Goal: Learn about a topic: Learn about a topic

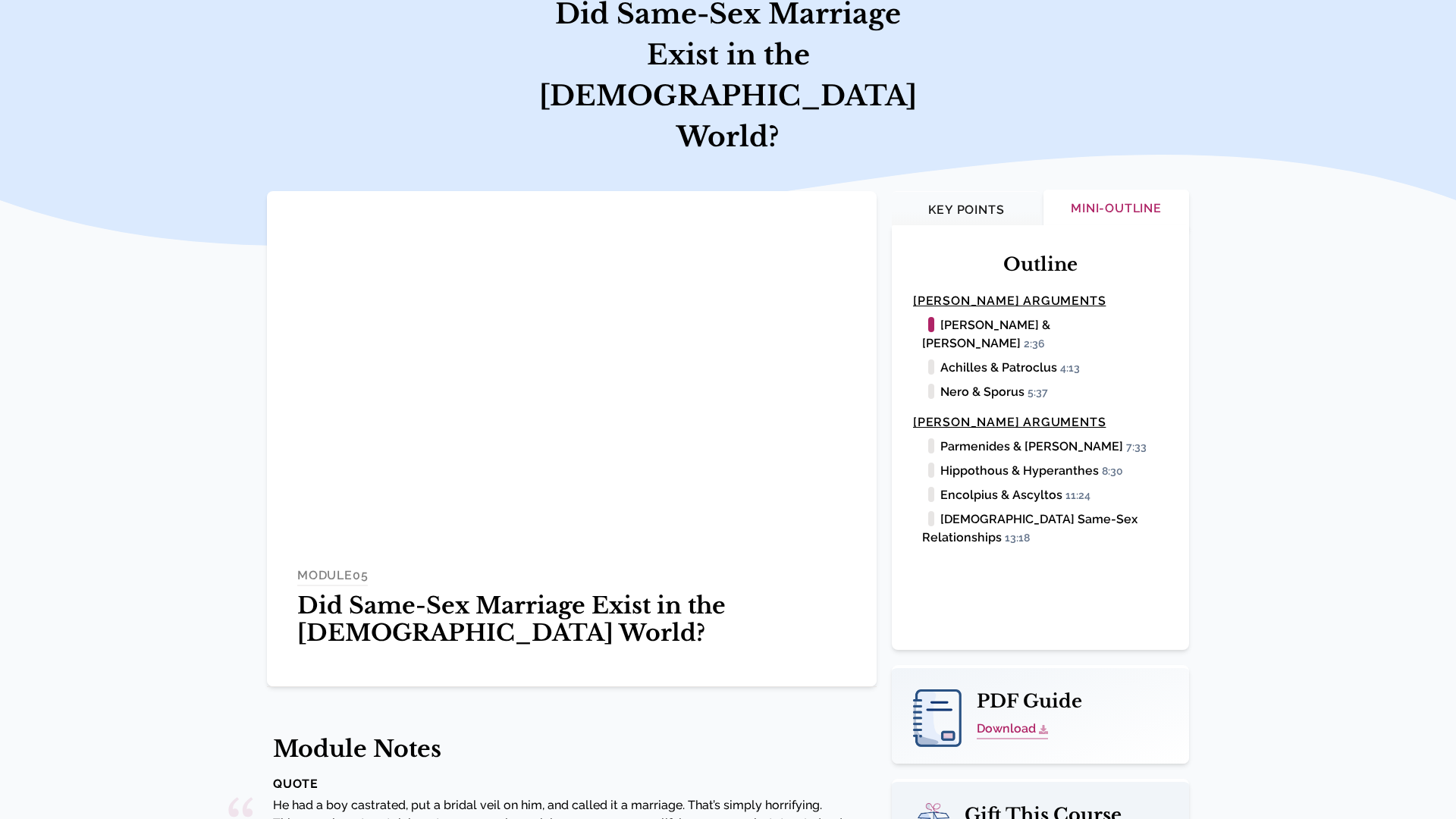
scroll to position [151, 0]
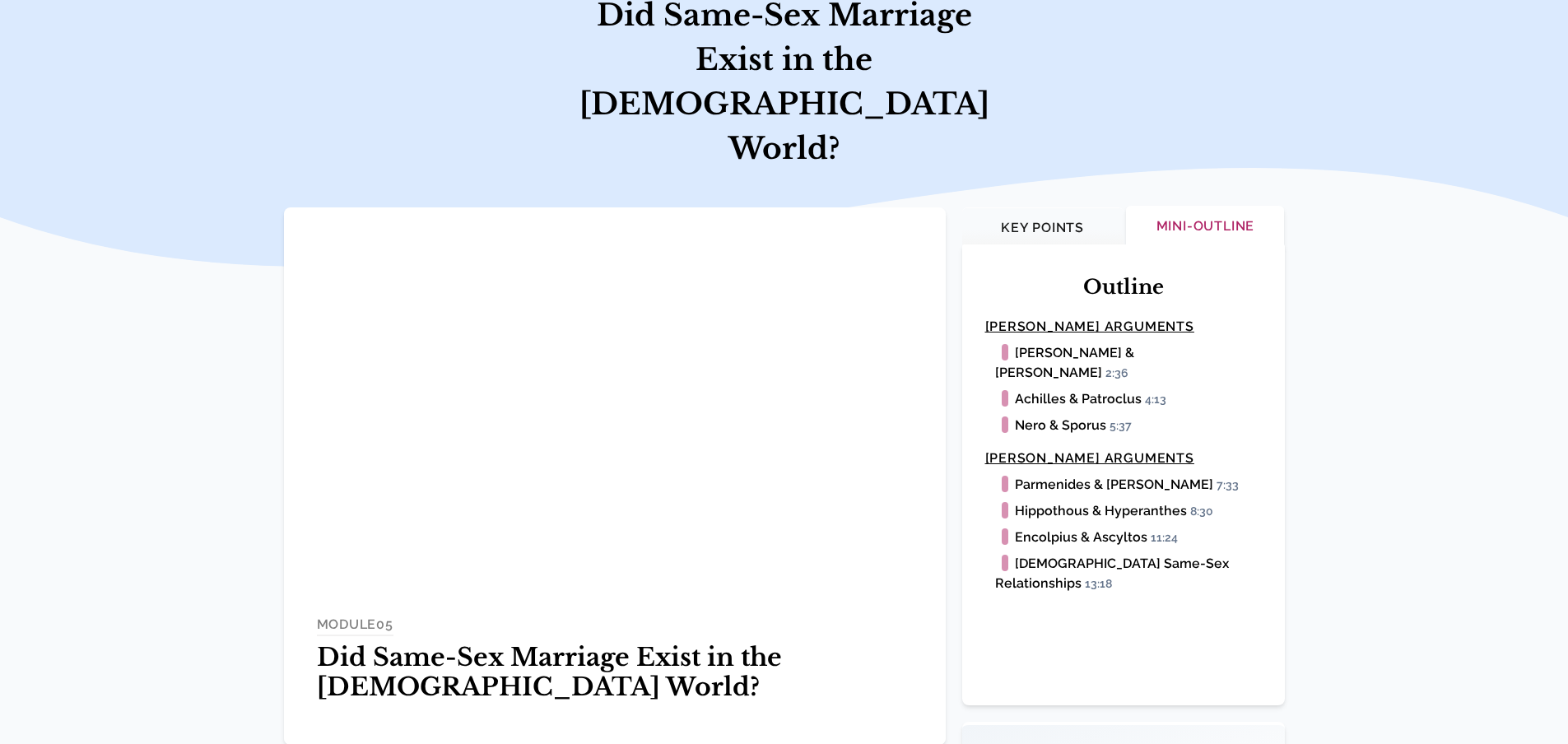
scroll to position [83, 0]
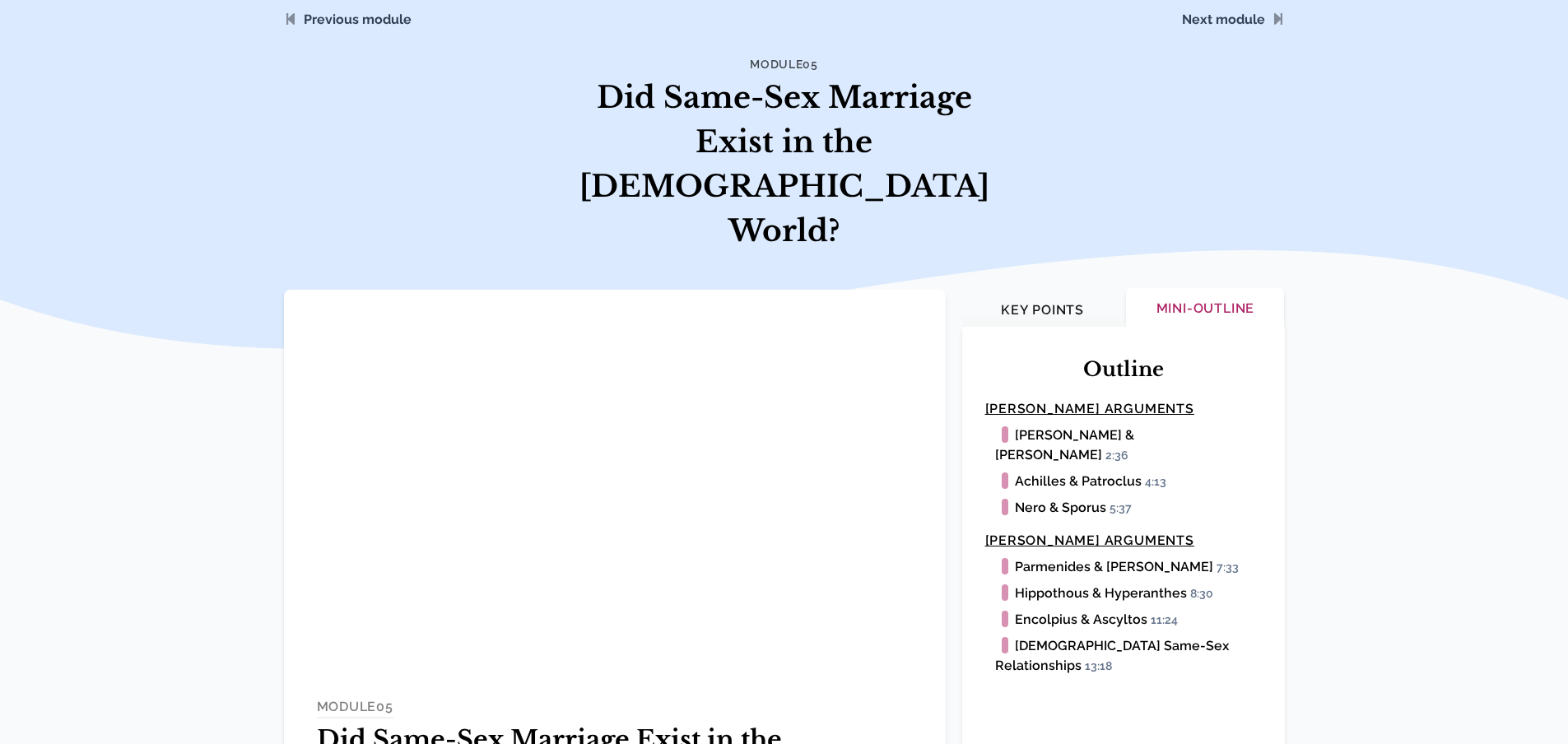
click at [1232, 20] on span "Tradition and Sexual Orientation" at bounding box center [1134, 18] width 316 height 96
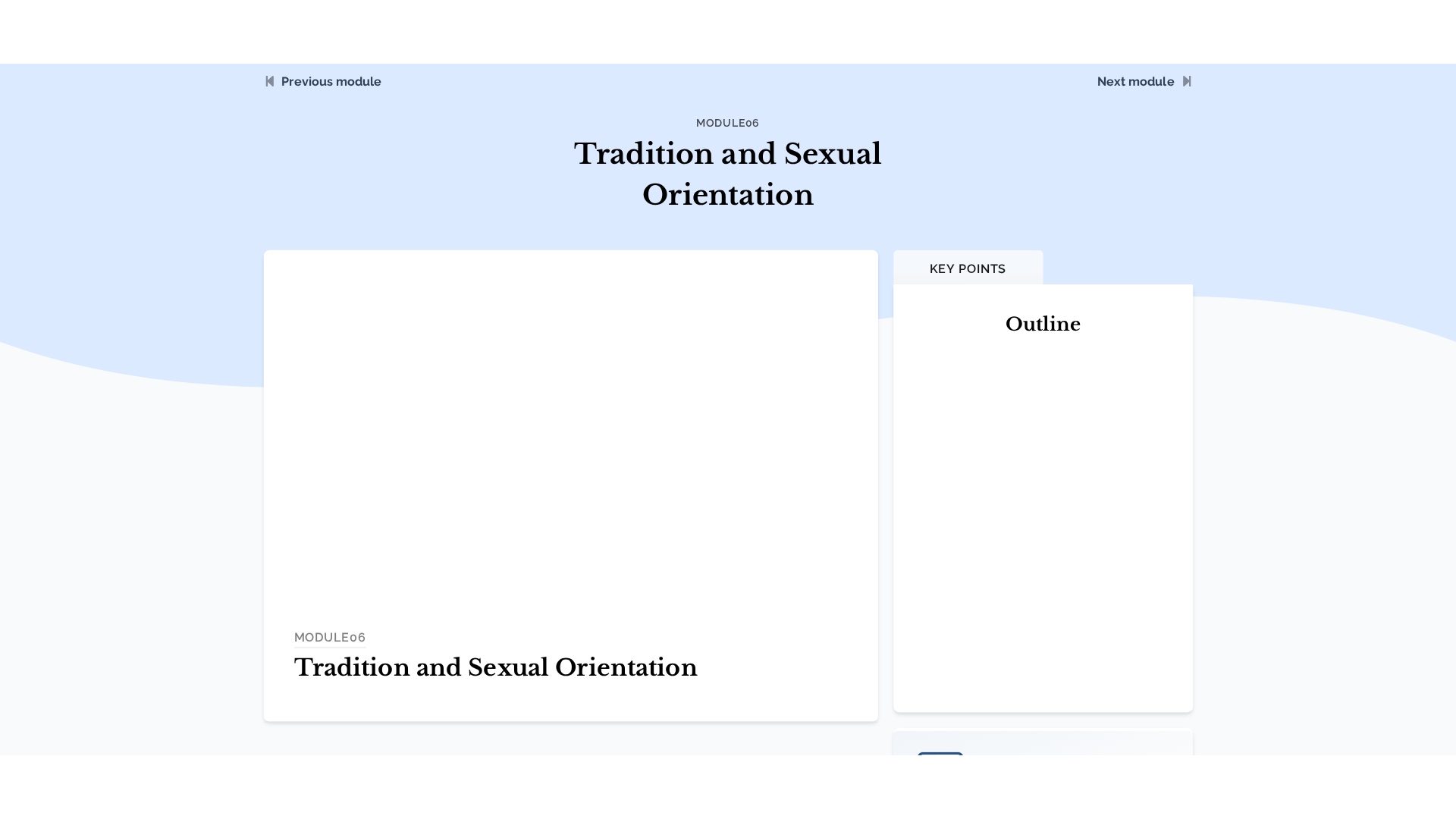
scroll to position [151, 0]
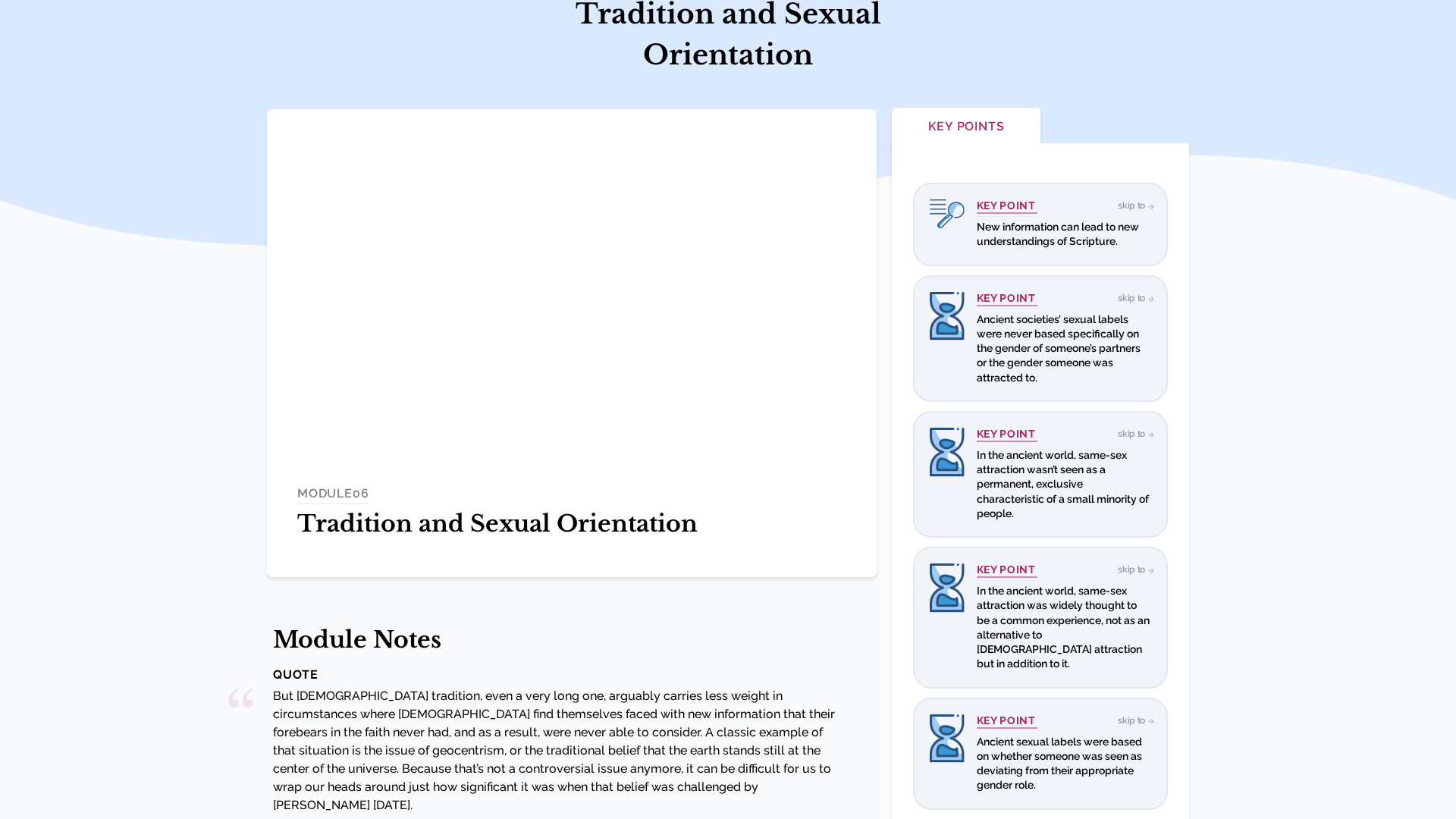
scroll to position [151, 0]
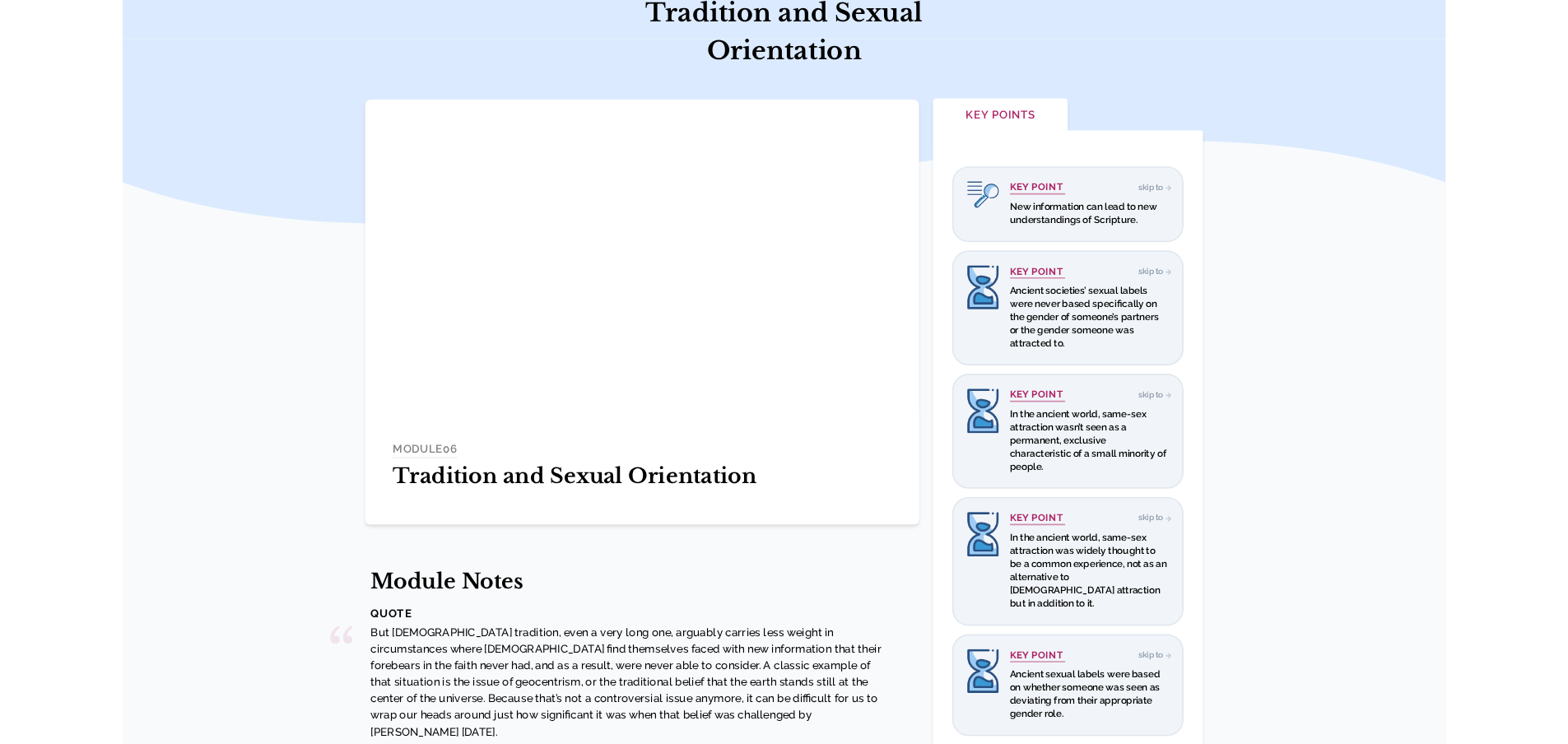
scroll to position [0, 0]
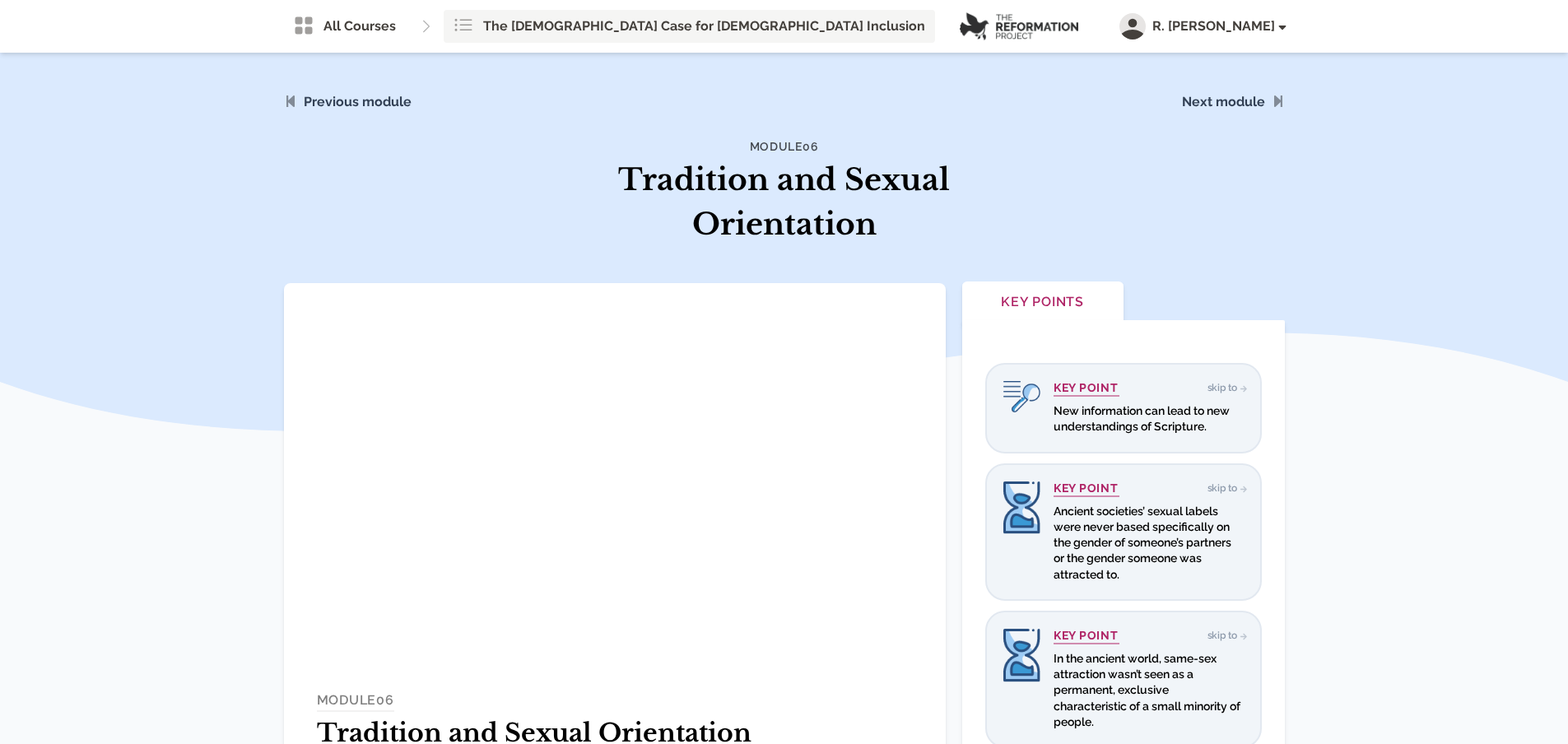
click at [483, 25] on span "The [DEMOGRAPHIC_DATA] Case for [DEMOGRAPHIC_DATA] Inclusion" at bounding box center [705, 26] width 442 height 20
click at [358, 22] on span "All Courses" at bounding box center [360, 26] width 72 height 20
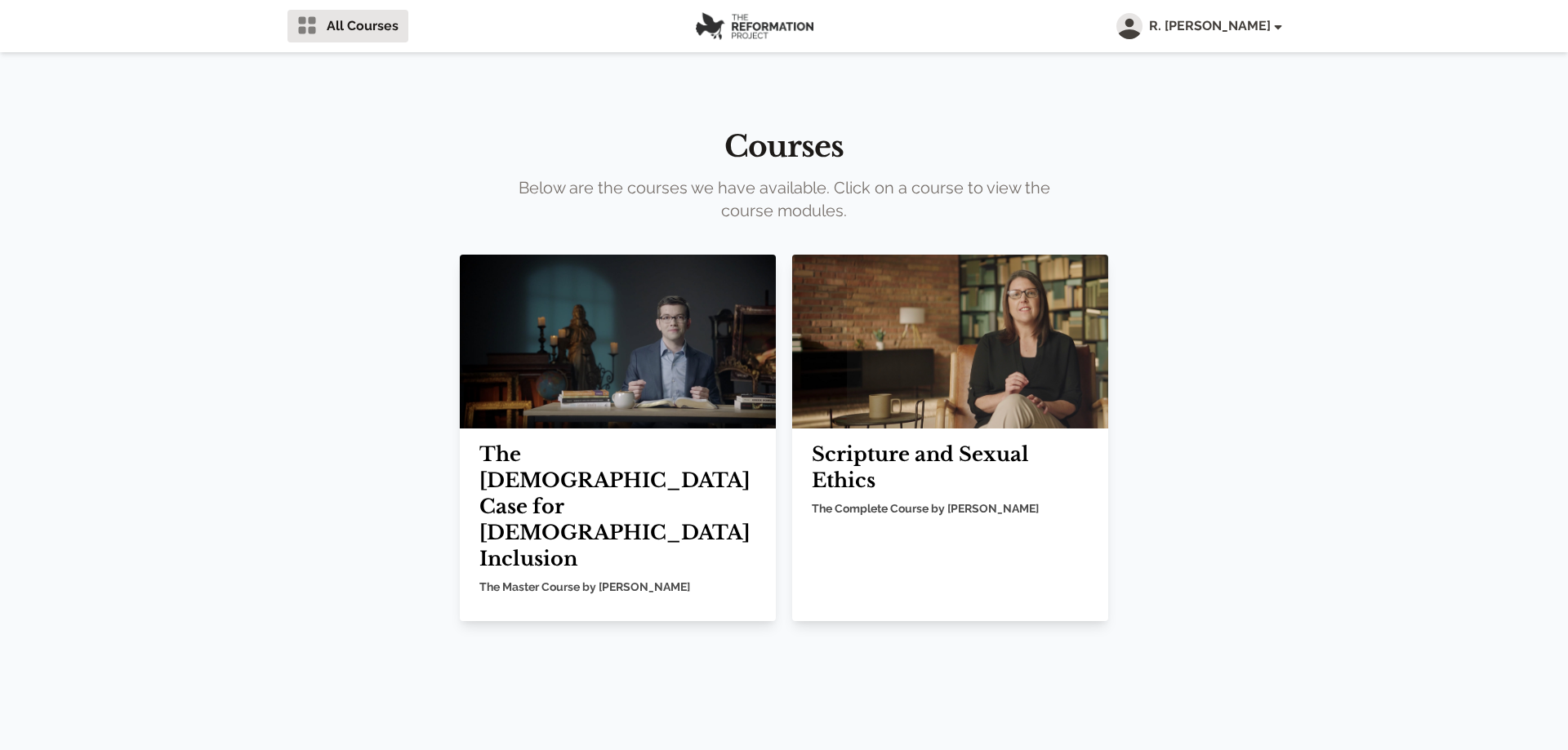
click at [611, 388] on img at bounding box center [618, 341] width 316 height 174
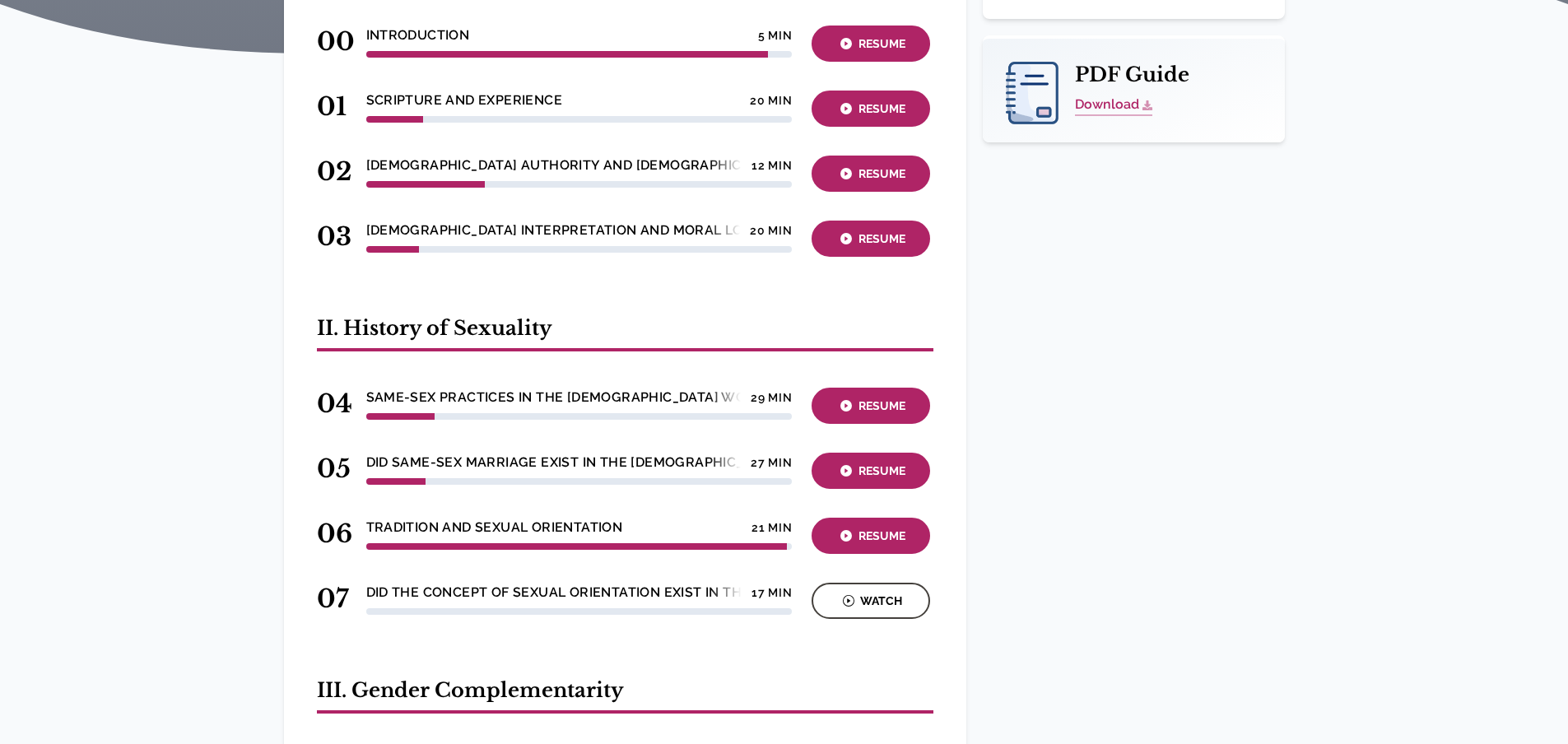
scroll to position [664, 0]
